Goal: Transaction & Acquisition: Purchase product/service

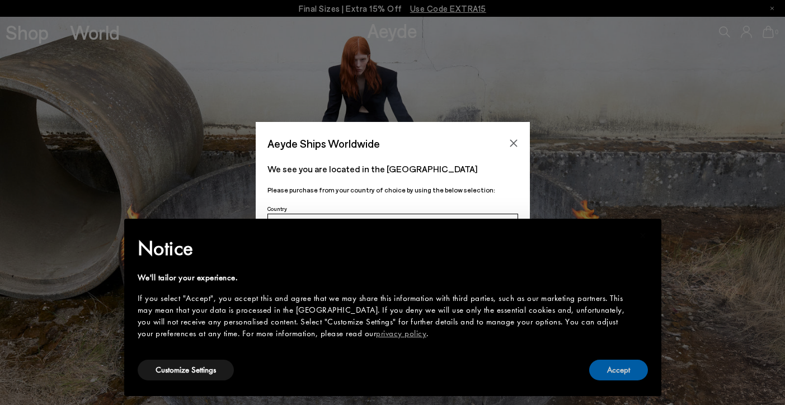
click at [620, 377] on button "Accept" at bounding box center [618, 370] width 59 height 21
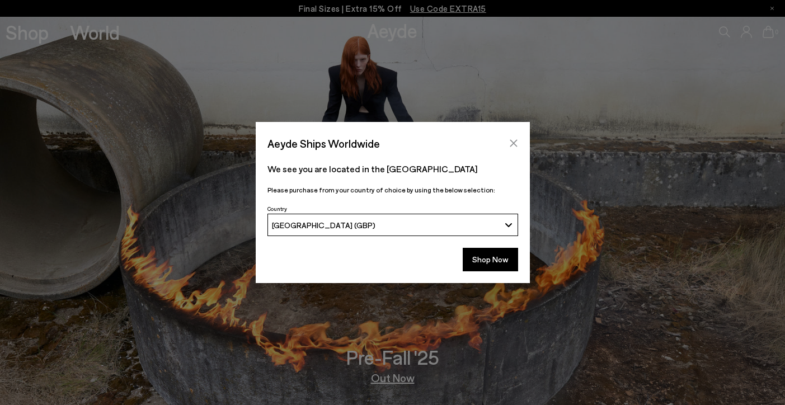
click at [512, 145] on icon "Close" at bounding box center [513, 143] width 7 height 7
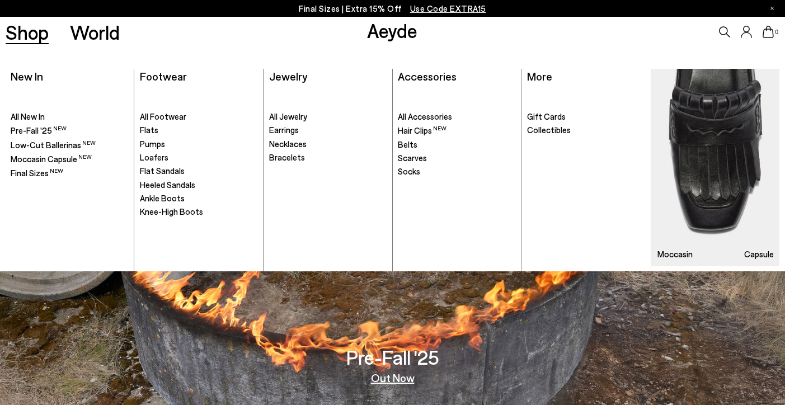
click at [37, 42] on link "Shop" at bounding box center [27, 32] width 43 height 20
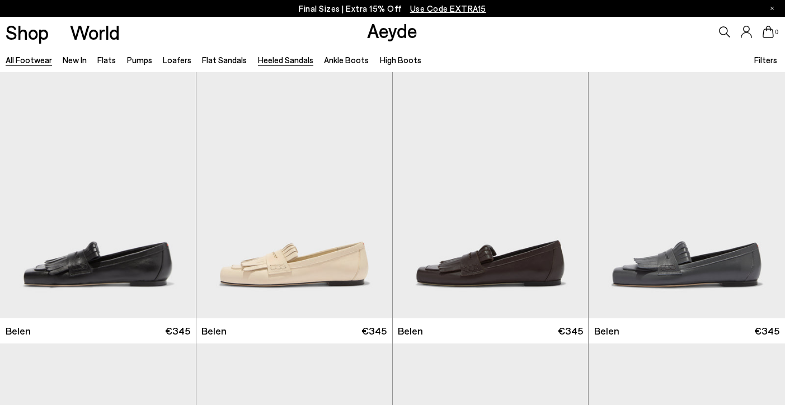
click at [281, 55] on link "Heeled Sandals" at bounding box center [285, 60] width 55 height 10
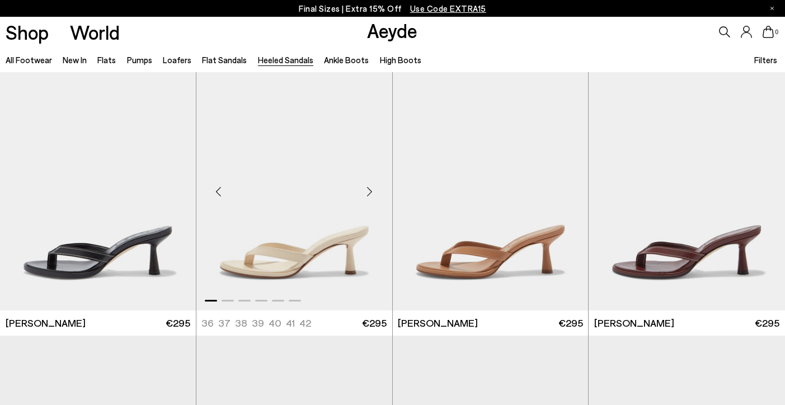
scroll to position [281, 1]
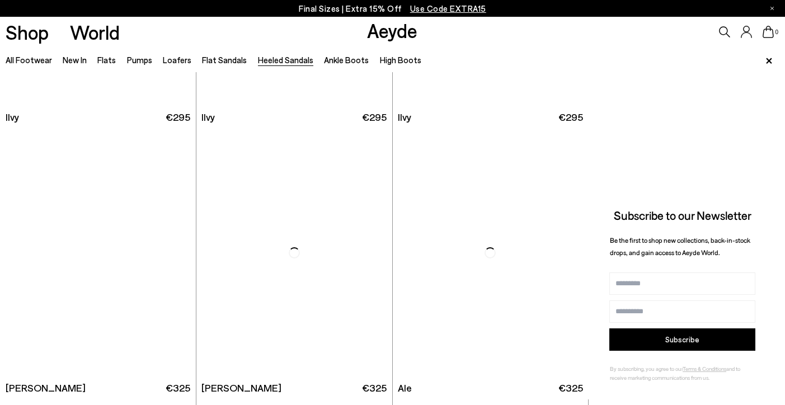
scroll to position [1992, 0]
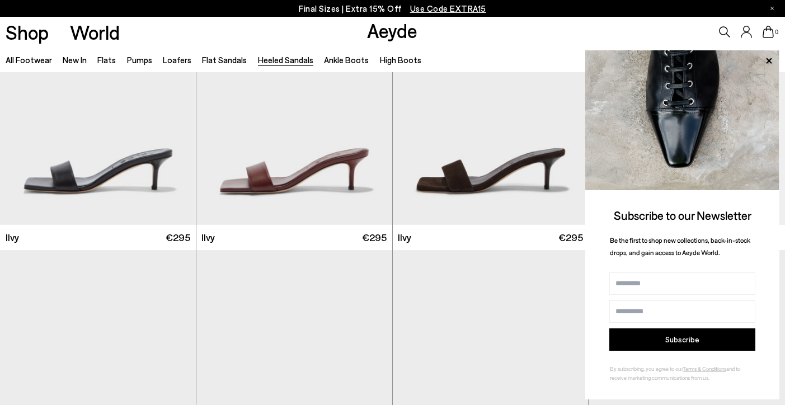
click at [517, 46] on div "Shop World Aeyde 0" at bounding box center [392, 32] width 785 height 30
click at [768, 64] on icon at bounding box center [768, 61] width 15 height 15
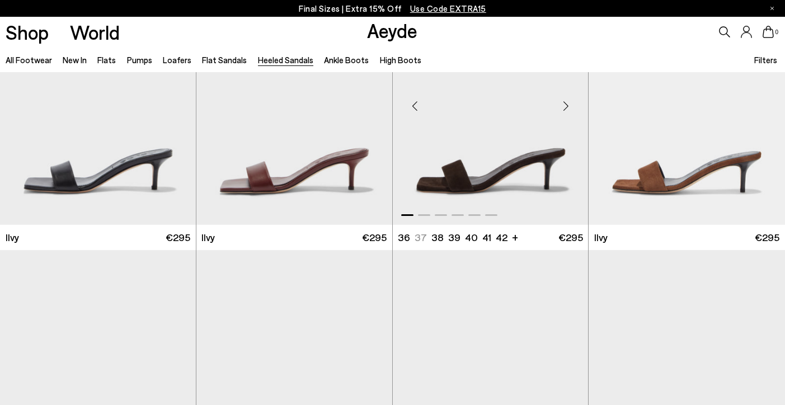
click at [447, 181] on img "1 / 6" at bounding box center [491, 102] width 196 height 246
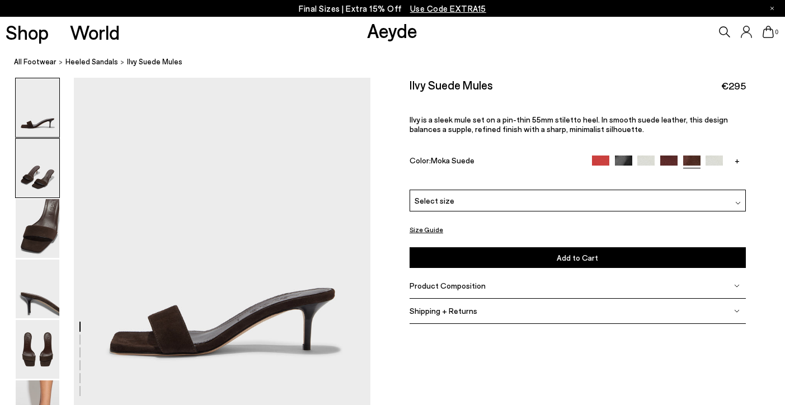
click at [46, 178] on img at bounding box center [38, 168] width 44 height 59
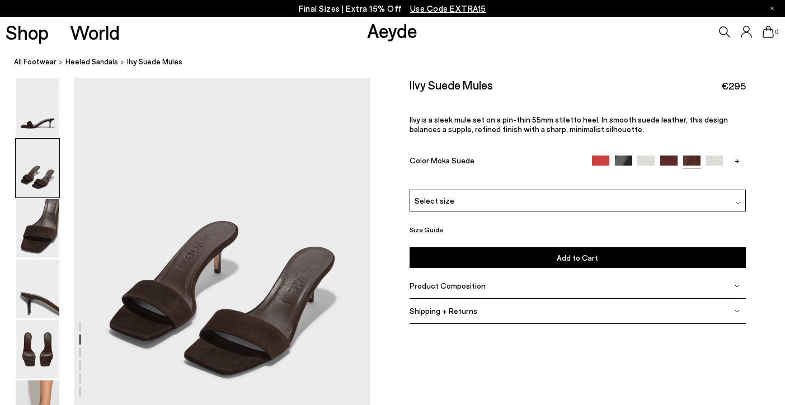
scroll to position [474, 0]
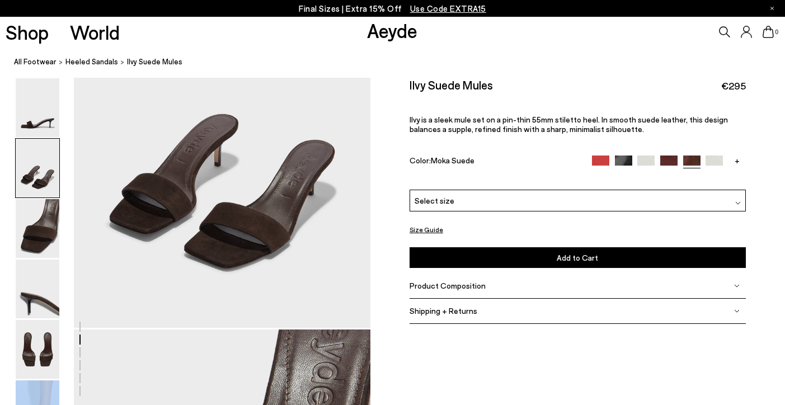
click at [49, 184] on img at bounding box center [38, 168] width 44 height 59
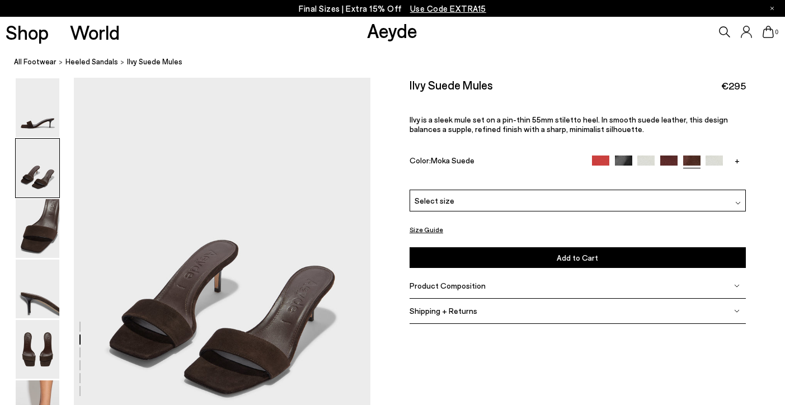
click at [49, 184] on img at bounding box center [38, 168] width 44 height 59
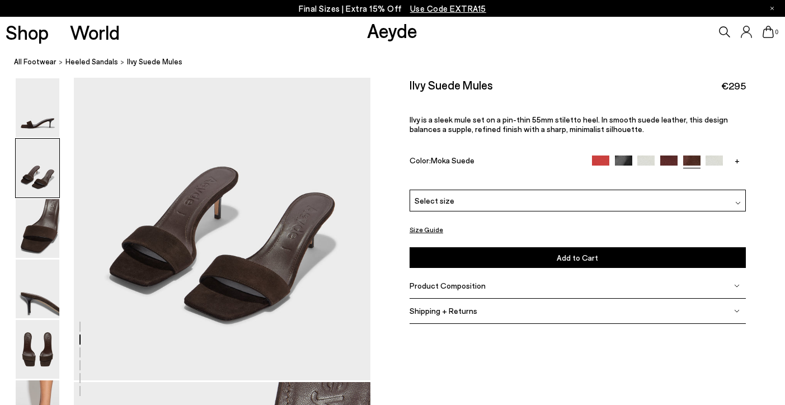
scroll to position [424, 0]
